Goal: Task Accomplishment & Management: Complete application form

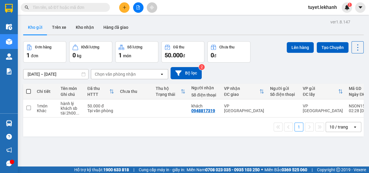
click at [124, 10] on button at bounding box center [124, 7] width 10 height 10
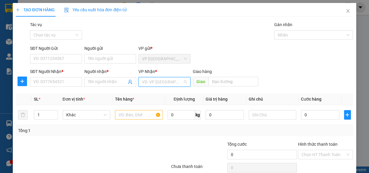
click at [178, 85] on input "search" at bounding box center [162, 82] width 41 height 9
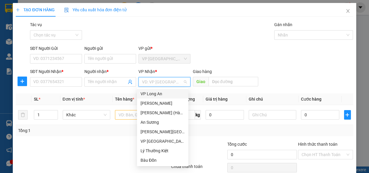
click at [155, 95] on div "VP Long An" at bounding box center [163, 94] width 44 height 7
click at [159, 94] on div "VP Long An" at bounding box center [163, 94] width 44 height 7
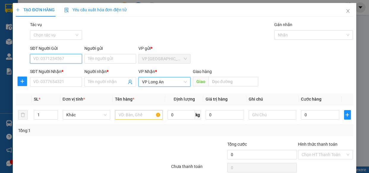
click at [52, 56] on input "SĐT Người Gửi" at bounding box center [56, 59] width 52 height 10
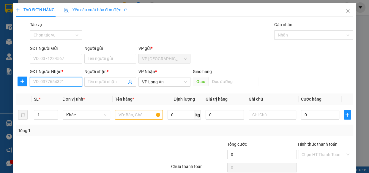
click at [43, 84] on input "SĐT Người Nhận *" at bounding box center [56, 82] width 52 height 10
type input "0983339357"
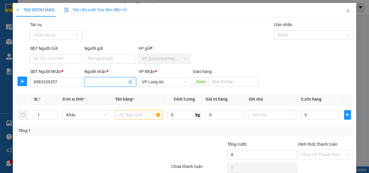
click at [102, 81] on input "Người nhận *" at bounding box center [107, 82] width 39 height 7
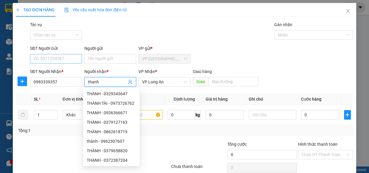
type input "thanh"
click at [44, 57] on input "SĐT Người Gửi" at bounding box center [56, 59] width 52 height 10
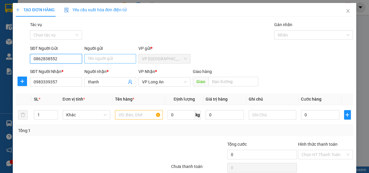
type input "0862838552"
click at [101, 61] on input "Người gửi" at bounding box center [110, 59] width 52 height 10
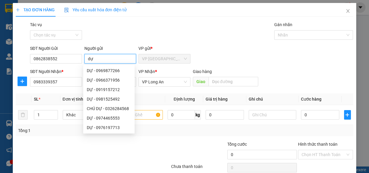
type input "dự"
click at [282, 57] on div "SĐT Người Gửi 0862838552 Người gửi dự VP gửi * VP [GEOGRAPHIC_DATA]" at bounding box center [192, 55] width 326 height 21
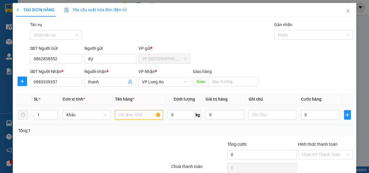
click at [147, 115] on input "text" at bounding box center [139, 115] width 48 height 10
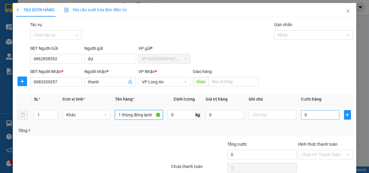
type input "1 thùng đông lạnh"
click at [324, 115] on input "0" at bounding box center [320, 115] width 38 height 10
type input "4"
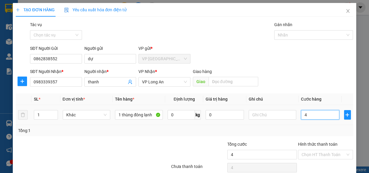
type input "40"
type input "40.000"
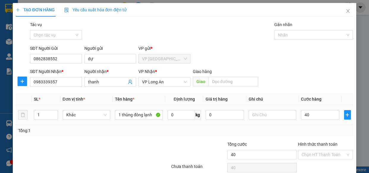
type input "40.000"
click at [331, 92] on div "Transit Pickup Surcharge Ids Transit Deliver Surcharge Ids Transit Deliver Surc…" at bounding box center [185, 104] width 338 height 167
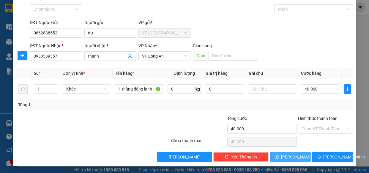
click at [279, 155] on icon "save" at bounding box center [277, 157] width 4 height 4
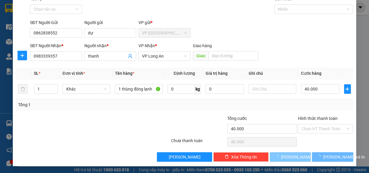
type input "0"
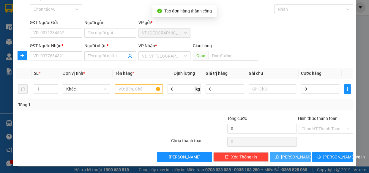
scroll to position [0, 0]
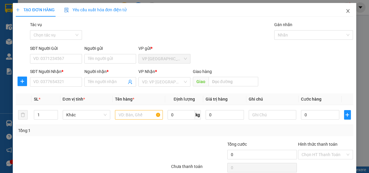
click at [346, 11] on icon "close" at bounding box center [348, 11] width 5 height 5
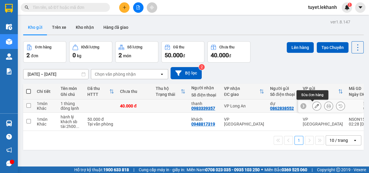
click at [315, 105] on icon at bounding box center [317, 106] width 4 height 4
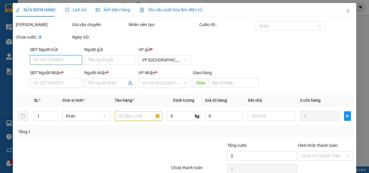
type input "0862838552"
type input "dự"
type input "0983339357"
type input "thanh"
type input "40.000"
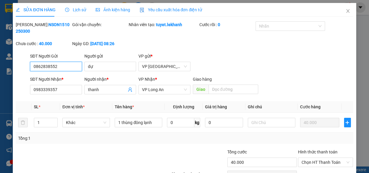
scroll to position [34, 0]
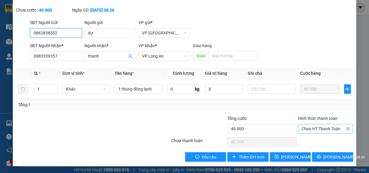
click at [332, 128] on span "Chọn HT Thanh Toán" at bounding box center [326, 129] width 48 height 9
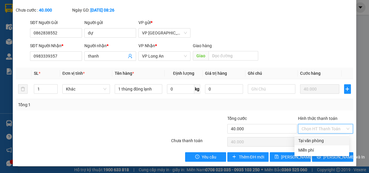
click at [324, 142] on div "Tại văn phòng" at bounding box center [322, 141] width 48 height 7
type input "0"
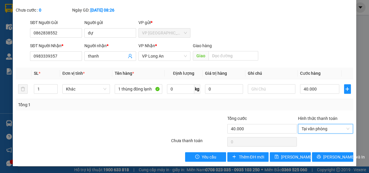
click at [267, 103] on div "Tổng: 1" at bounding box center [184, 105] width 333 height 7
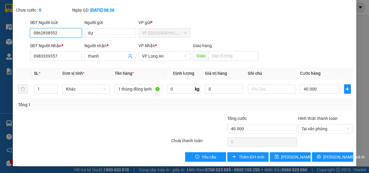
click at [44, 32] on input "0862838552" at bounding box center [56, 33] width 52 height 10
click at [60, 32] on input "0862538552" at bounding box center [56, 33] width 52 height 10
type input "0862538552"
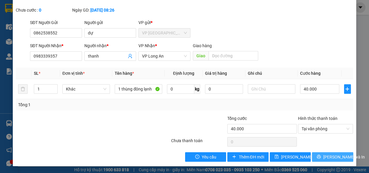
click at [336, 159] on span "[PERSON_NAME] và In" at bounding box center [345, 157] width 42 height 7
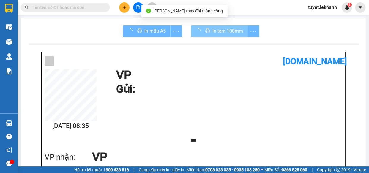
click at [220, 35] on button "In tem 100mm" at bounding box center [219, 31] width 57 height 12
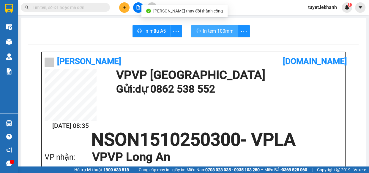
click at [220, 31] on span "In tem 100mm" at bounding box center [218, 30] width 31 height 7
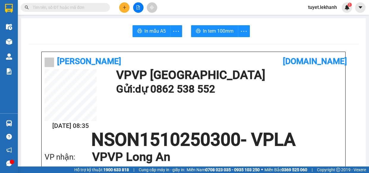
scroll to position [81, 0]
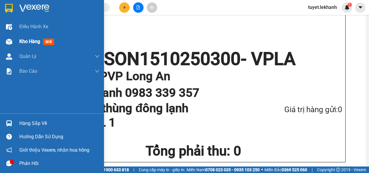
click at [22, 39] on span "Kho hàng" at bounding box center [29, 42] width 21 height 6
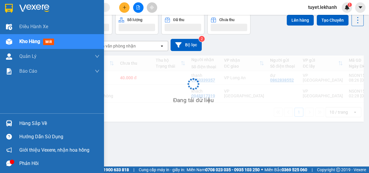
scroll to position [27, 0]
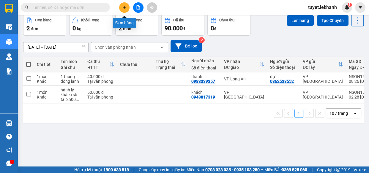
click at [125, 8] on icon "plus" at bounding box center [124, 7] width 0 height 3
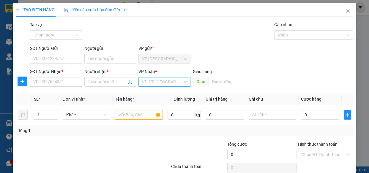
click at [152, 83] on input "search" at bounding box center [162, 82] width 41 height 9
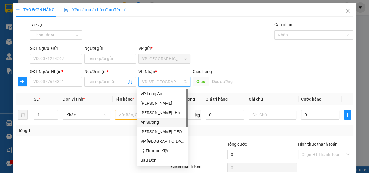
click at [153, 123] on div "An Sương" at bounding box center [163, 122] width 44 height 7
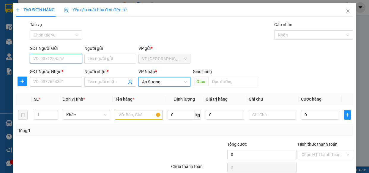
click at [68, 58] on input "SĐT Người Gửi" at bounding box center [56, 59] width 52 height 10
click at [54, 59] on input "0968031617" at bounding box center [56, 59] width 52 height 10
click at [65, 61] on input "0968031617" at bounding box center [56, 59] width 52 height 10
type input "0968031617"
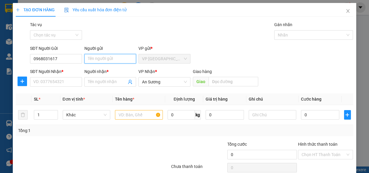
click at [87, 61] on input "Người gửi" at bounding box center [110, 59] width 52 height 10
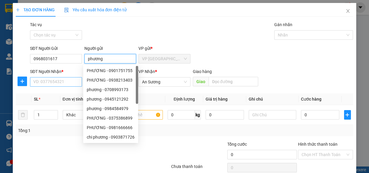
type input "phương"
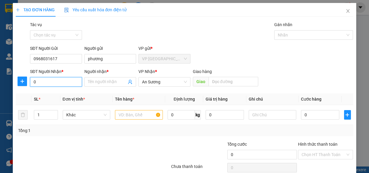
click at [78, 80] on input "0" at bounding box center [56, 82] width 52 height 10
type input "0"
click at [111, 87] on div "Người nhận * Tên người nhận" at bounding box center [110, 78] width 52 height 21
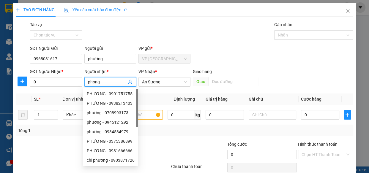
drag, startPoint x: 111, startPoint y: 82, endPoint x: 86, endPoint y: 86, distance: 25.0
click at [110, 82] on input "phong" at bounding box center [107, 82] width 39 height 7
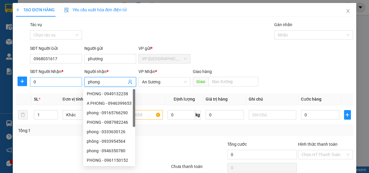
type input "phong"
click at [73, 85] on input "0" at bounding box center [56, 82] width 52 height 10
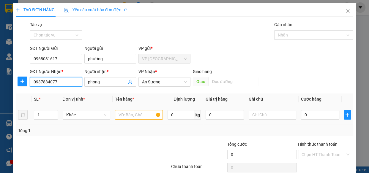
type input "0937884077"
click at [143, 119] on div at bounding box center [139, 115] width 48 height 12
click at [143, 117] on input "text" at bounding box center [139, 115] width 48 height 10
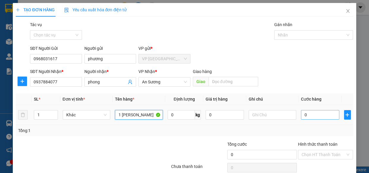
type input "1 [PERSON_NAME]"
click at [323, 113] on input "0" at bounding box center [320, 115] width 38 height 10
type input "4"
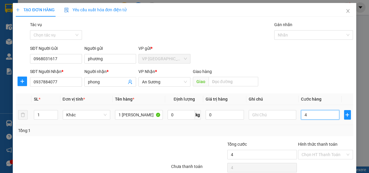
type input "40"
type input "40.000"
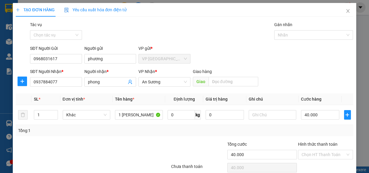
click at [321, 91] on div "Transit Pickup Surcharge Ids Transit Deliver Surcharge Ids Transit Deliver Surc…" at bounding box center [185, 104] width 338 height 167
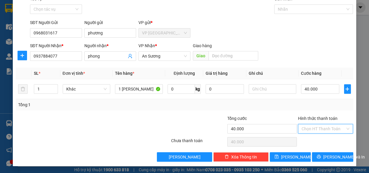
click at [329, 126] on input "Hình thức thanh toán" at bounding box center [324, 129] width 44 height 9
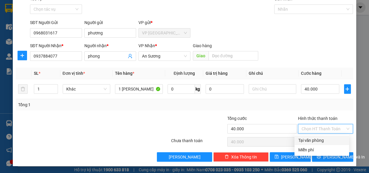
click at [329, 141] on div "Tại văn phòng" at bounding box center [322, 140] width 48 height 7
type input "0"
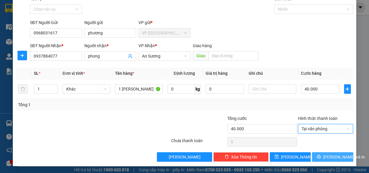
click at [328, 158] on span "[PERSON_NAME] và In" at bounding box center [345, 157] width 42 height 7
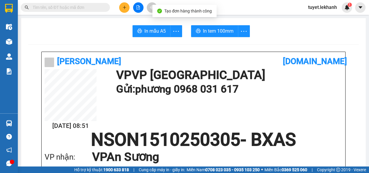
click at [217, 26] on button "In tem 100mm" at bounding box center [214, 31] width 47 height 12
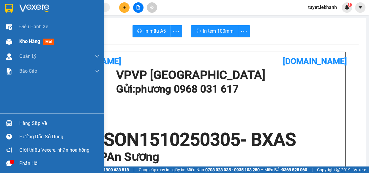
click at [31, 42] on span "Kho hàng" at bounding box center [29, 42] width 21 height 6
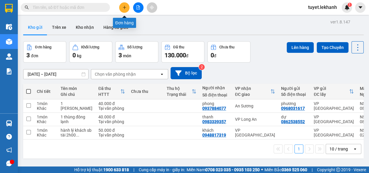
click at [121, 8] on button at bounding box center [124, 7] width 10 height 10
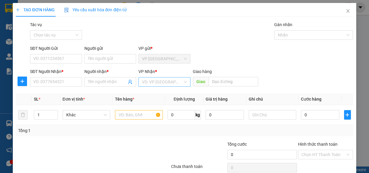
click at [151, 84] on input "search" at bounding box center [162, 82] width 41 height 9
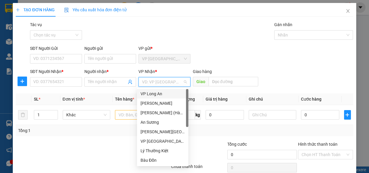
click at [223, 39] on div "Tác vụ Chọn tác vụ Gán nhãn Nhãn" at bounding box center [192, 31] width 326 height 21
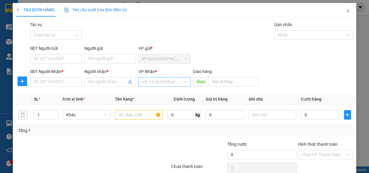
click at [147, 84] on input "search" at bounding box center [162, 82] width 41 height 9
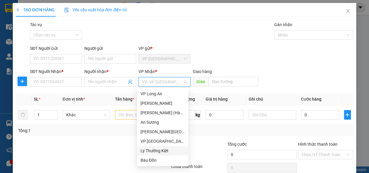
click at [161, 152] on div "Lý Thường Kiệt" at bounding box center [163, 151] width 44 height 7
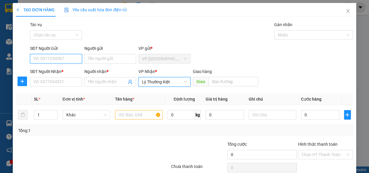
click at [68, 62] on input "SĐT Người Gửi" at bounding box center [56, 59] width 52 height 10
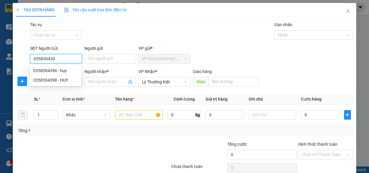
type input "0358304396"
click at [69, 73] on div "0358304396 - huy" at bounding box center [55, 71] width 44 height 7
type input "huy"
type input "30.000"
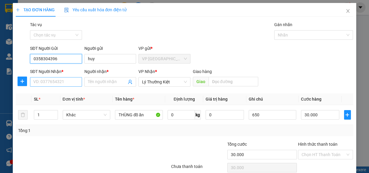
type input "0358304396"
click at [68, 80] on input "SĐT Người Nhận *" at bounding box center [56, 82] width 52 height 10
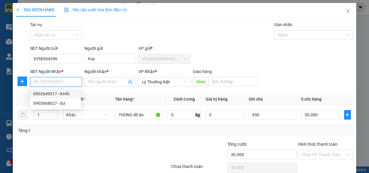
click at [57, 95] on div "0902649317 - KHẢI" at bounding box center [55, 94] width 44 height 7
type input "0902649317"
type input "KHẢI"
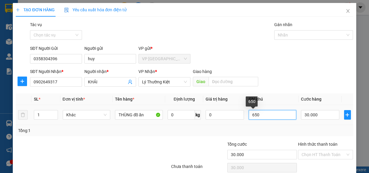
drag, startPoint x: 269, startPoint y: 115, endPoint x: 214, endPoint y: 121, distance: 54.7
click at [214, 121] on tr "1 Khác THÙNG đồ ăn 0 kg 0 650 30.000" at bounding box center [185, 115] width 338 height 20
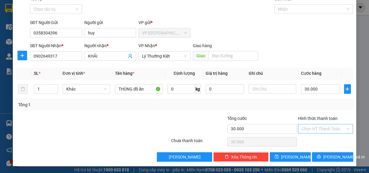
click at [330, 128] on input "Hình thức thanh toán" at bounding box center [324, 129] width 44 height 9
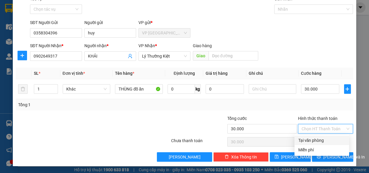
drag, startPoint x: 328, startPoint y: 139, endPoint x: 325, endPoint y: 141, distance: 3.9
click at [328, 139] on div "Tại văn phòng" at bounding box center [322, 140] width 48 height 7
type input "0"
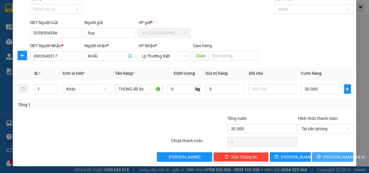
click at [325, 156] on span "[PERSON_NAME] và In" at bounding box center [345, 157] width 42 height 7
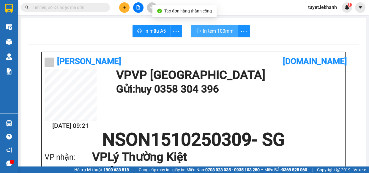
click at [216, 34] on span "In tem 100mm" at bounding box center [218, 30] width 31 height 7
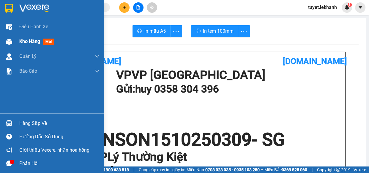
click at [31, 44] on span "Kho hàng" at bounding box center [29, 42] width 21 height 6
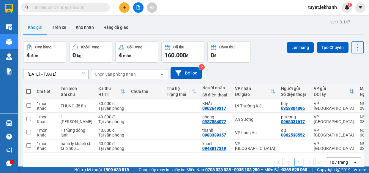
click at [154, 25] on div "Kho gửi Trên xe Kho nhận Hàng đã giao" at bounding box center [193, 28] width 341 height 16
click at [127, 11] on button at bounding box center [124, 7] width 10 height 10
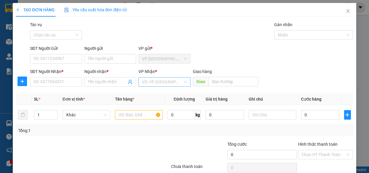
click at [177, 86] on input "search" at bounding box center [162, 82] width 41 height 9
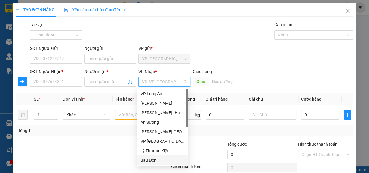
click at [158, 158] on div "Bàu Đồn" at bounding box center [163, 160] width 44 height 7
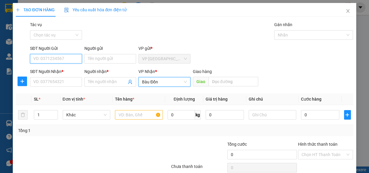
click at [74, 60] on input "SĐT Người Gửi" at bounding box center [56, 59] width 52 height 10
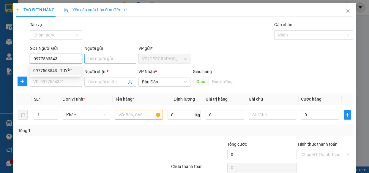
type input "0977563543"
click at [98, 59] on input "Người gửi" at bounding box center [110, 59] width 52 height 10
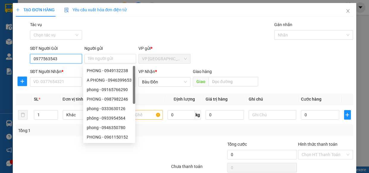
click at [68, 60] on input "0977563543" at bounding box center [56, 59] width 52 height 10
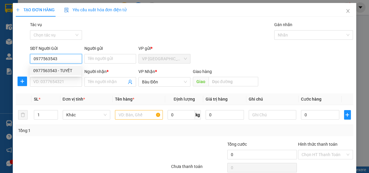
click at [68, 73] on div "0977563543 - TUYẾT" at bounding box center [55, 71] width 44 height 7
type input "TUYẾT"
type input "30.000"
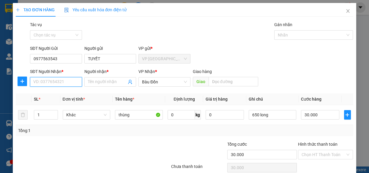
click at [70, 81] on input "SĐT Người Nhận *" at bounding box center [56, 82] width 52 height 10
type input "0979952855"
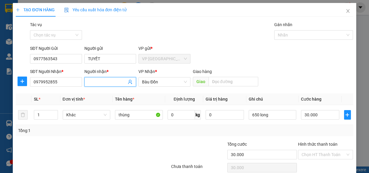
click at [98, 79] on input "Người nhận *" at bounding box center [107, 82] width 39 height 7
type input "m"
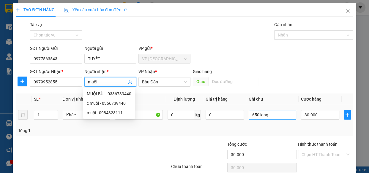
type input "muội"
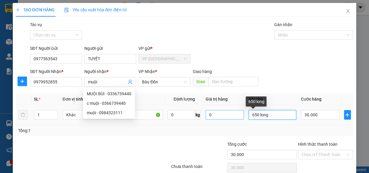
drag, startPoint x: 270, startPoint y: 116, endPoint x: 224, endPoint y: 119, distance: 46.5
click at [225, 120] on tr "1 Khác thùng 0 kg 0 650 long 30.000" at bounding box center [185, 115] width 338 height 20
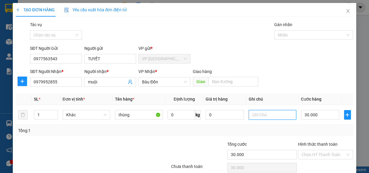
scroll to position [26, 0]
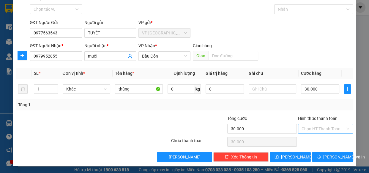
click at [332, 129] on input "Hình thức thanh toán" at bounding box center [324, 129] width 44 height 9
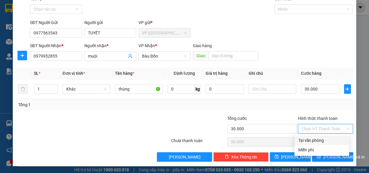
click at [325, 140] on div "Tại văn phòng" at bounding box center [322, 140] width 48 height 7
type input "0"
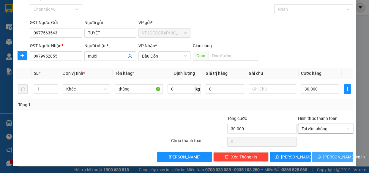
click at [336, 158] on span "[PERSON_NAME] và In" at bounding box center [345, 157] width 42 height 7
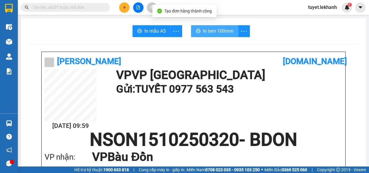
click at [230, 35] on span "In tem 100mm" at bounding box center [218, 30] width 31 height 7
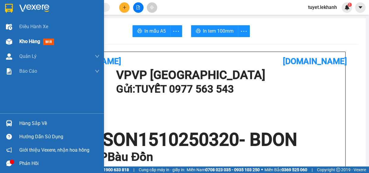
click at [11, 39] on img at bounding box center [9, 42] width 6 height 6
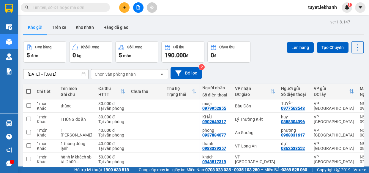
scroll to position [31, 0]
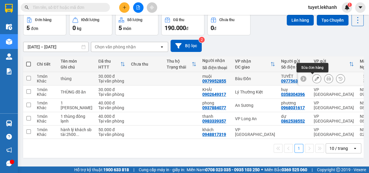
click at [315, 77] on icon at bounding box center [317, 79] width 4 height 4
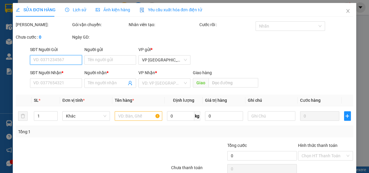
type input "0977563543"
type input "TUYẾT"
type input "0979952855"
type input "muội"
type input "30.000"
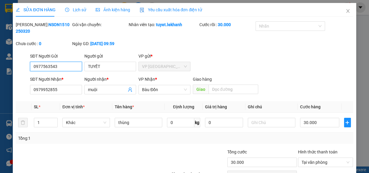
scroll to position [34, 0]
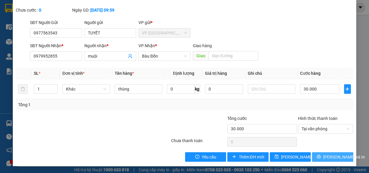
click at [317, 155] on icon "printer" at bounding box center [319, 157] width 4 height 4
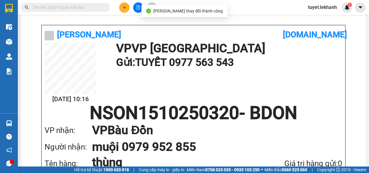
scroll to position [54, 0]
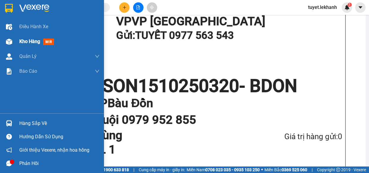
click at [8, 42] on img at bounding box center [9, 42] width 6 height 6
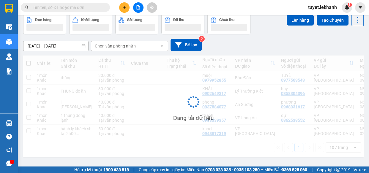
scroll to position [31, 0]
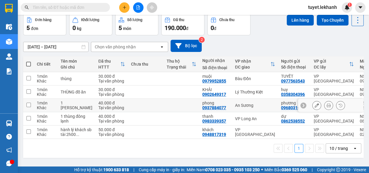
click at [315, 103] on icon at bounding box center [317, 105] width 4 height 4
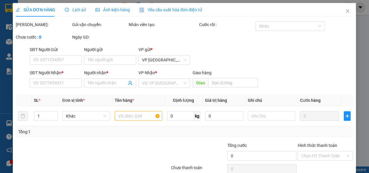
type input "0968031617"
type input "phương"
type input "0937884077"
type input "phong"
type input "40.000"
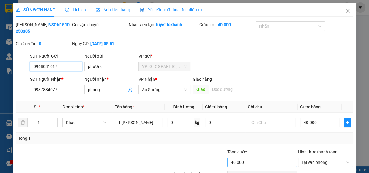
scroll to position [34, 0]
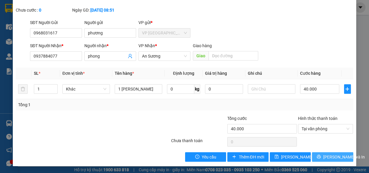
click at [335, 157] on span "[PERSON_NAME] và In" at bounding box center [345, 157] width 42 height 7
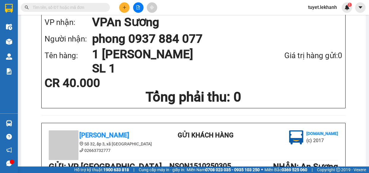
scroll to position [270, 0]
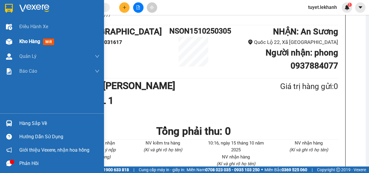
click at [9, 40] on img at bounding box center [9, 42] width 6 height 6
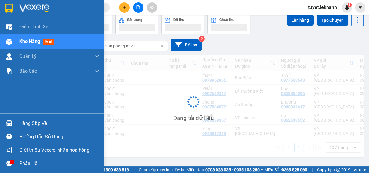
scroll to position [31, 0]
